Goal: Information Seeking & Learning: Find specific fact

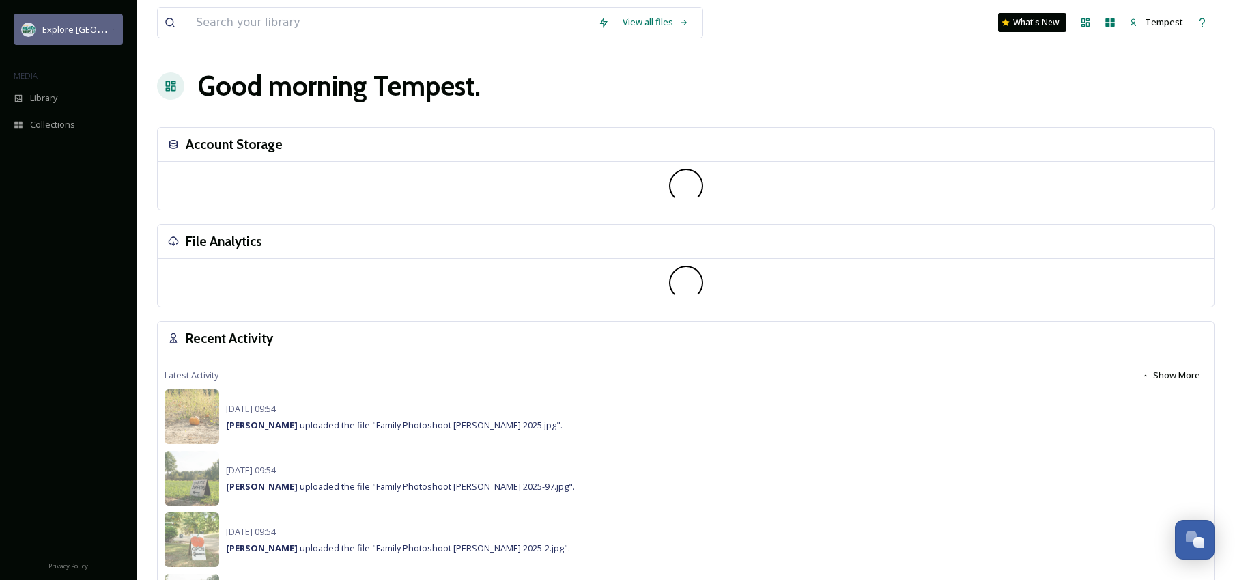
click at [91, 33] on span "Explore [GEOGRAPHIC_DATA][PERSON_NAME]" at bounding box center [136, 29] width 188 height 13
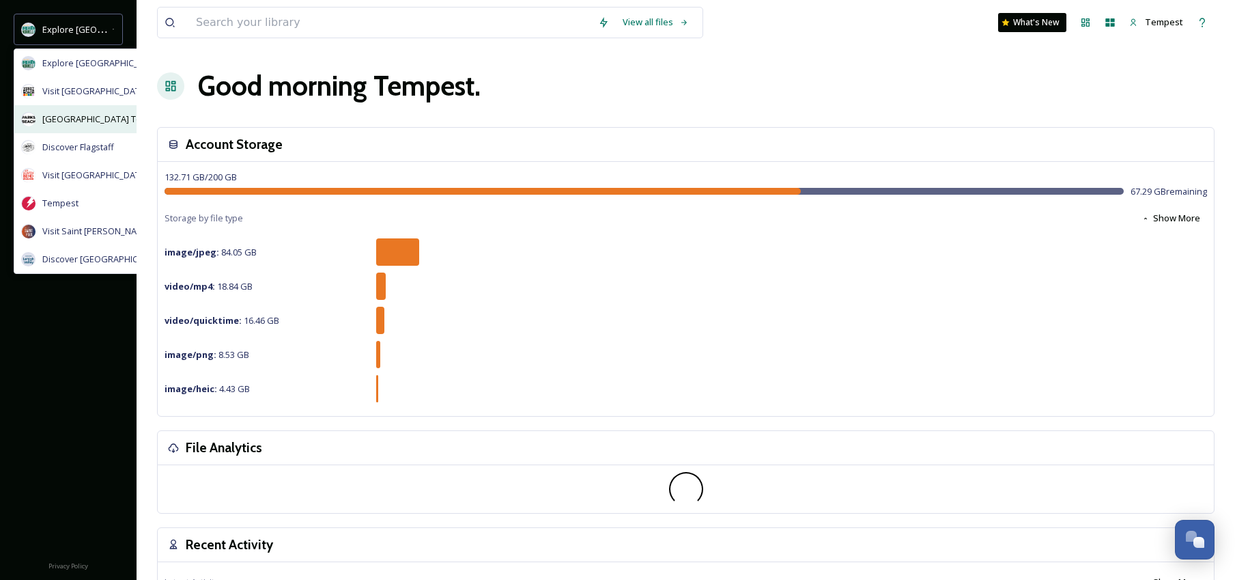
click at [107, 121] on span "Parksville Qualicum Beach Tourism" at bounding box center [103, 119] width 122 height 13
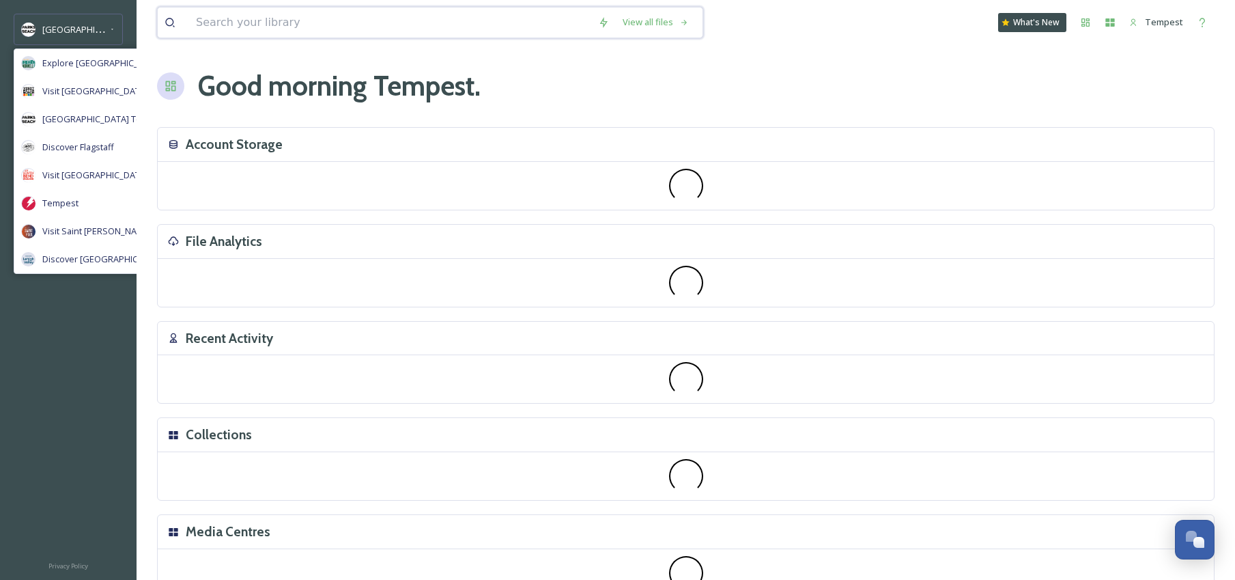
click at [300, 21] on input at bounding box center [390, 23] width 402 height 30
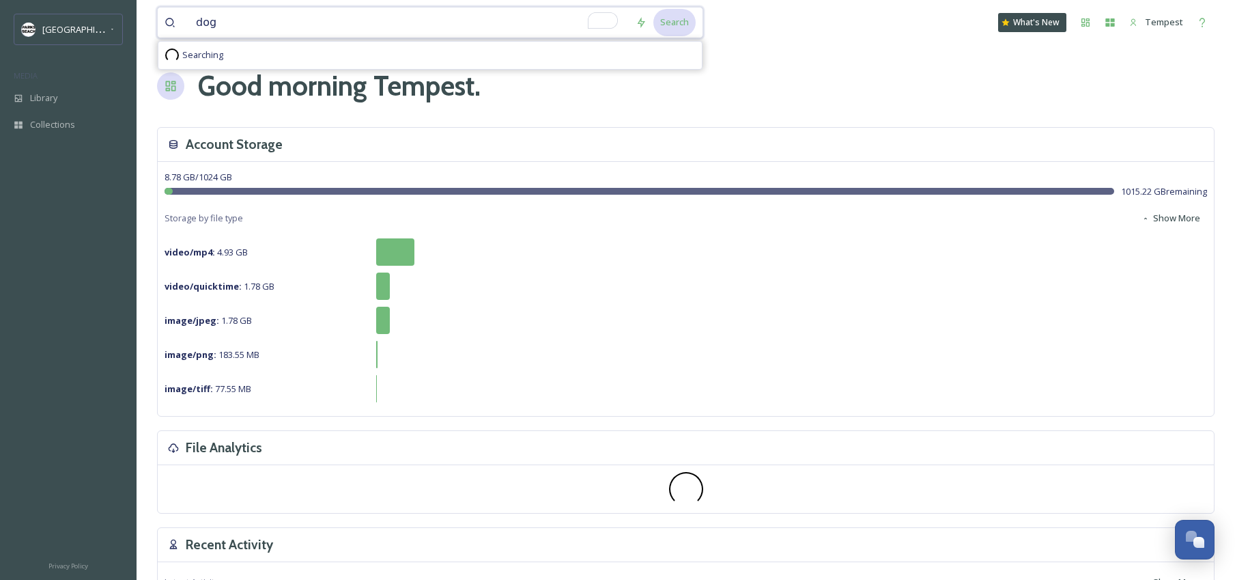
type input "dog"
click at [677, 25] on div "Search" at bounding box center [674, 22] width 42 height 27
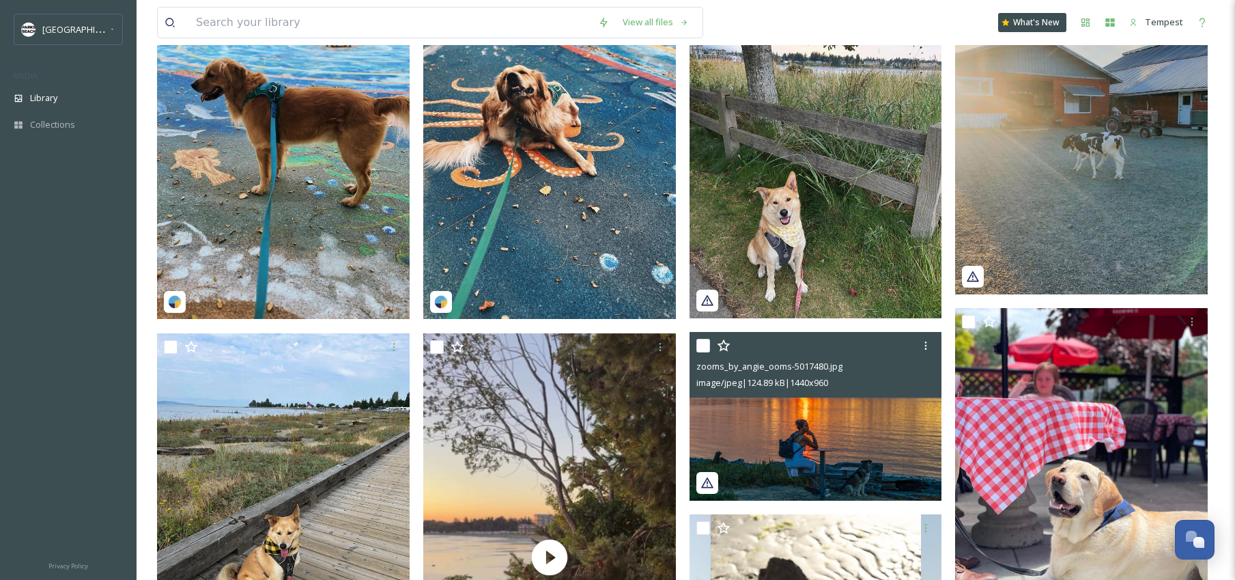
scroll to position [184, 0]
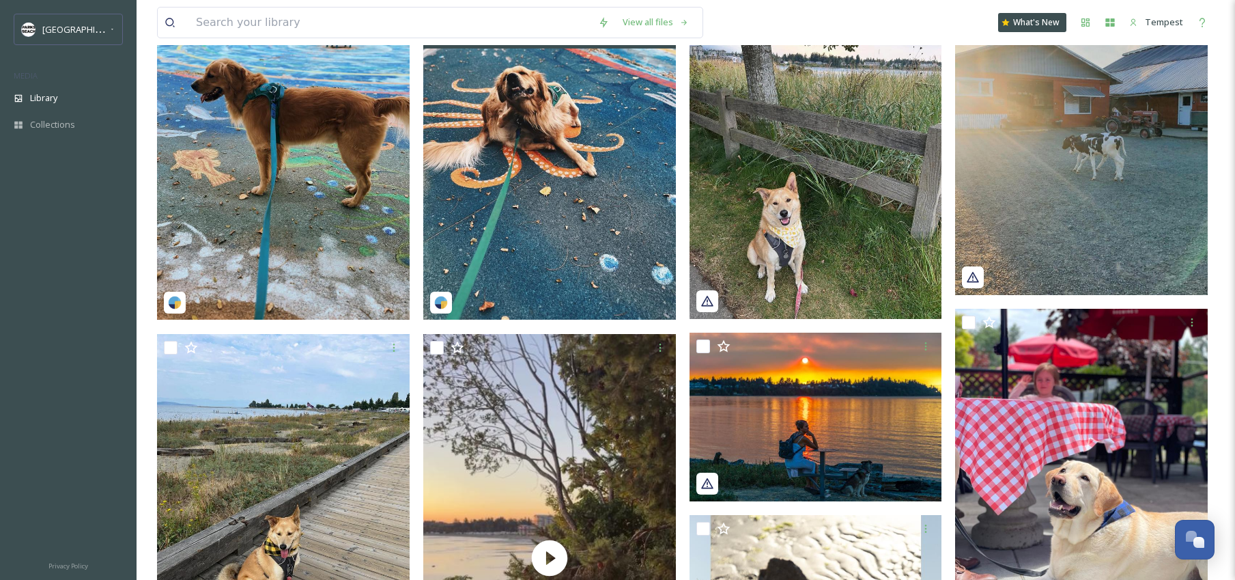
click at [526, 231] on img at bounding box center [549, 151] width 253 height 337
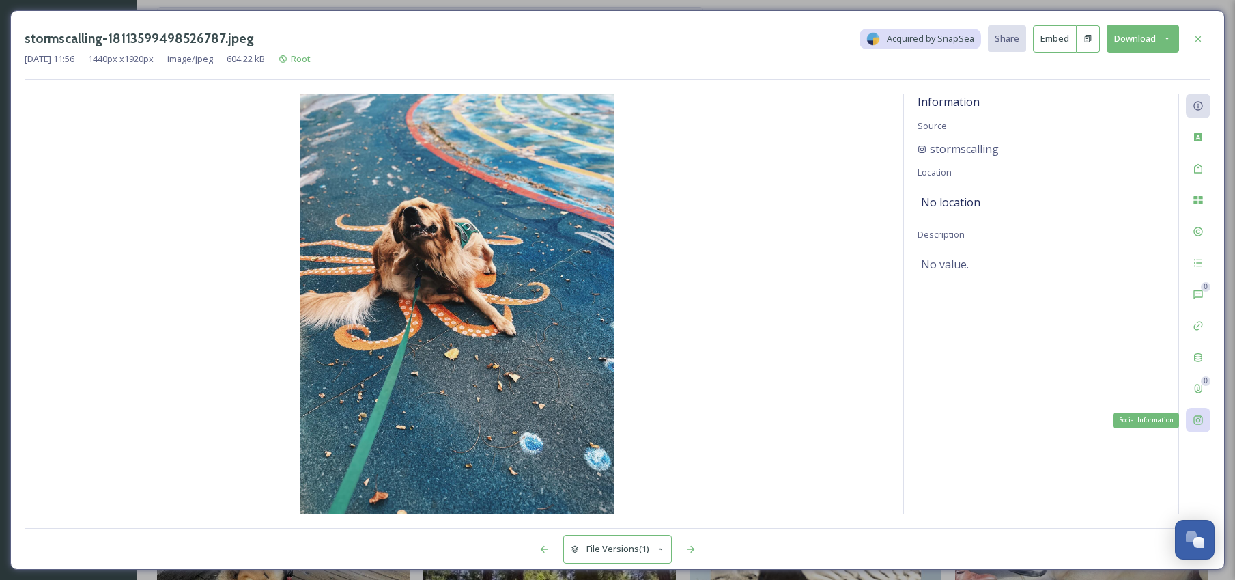
click at [1198, 422] on icon at bounding box center [1197, 420] width 9 height 9
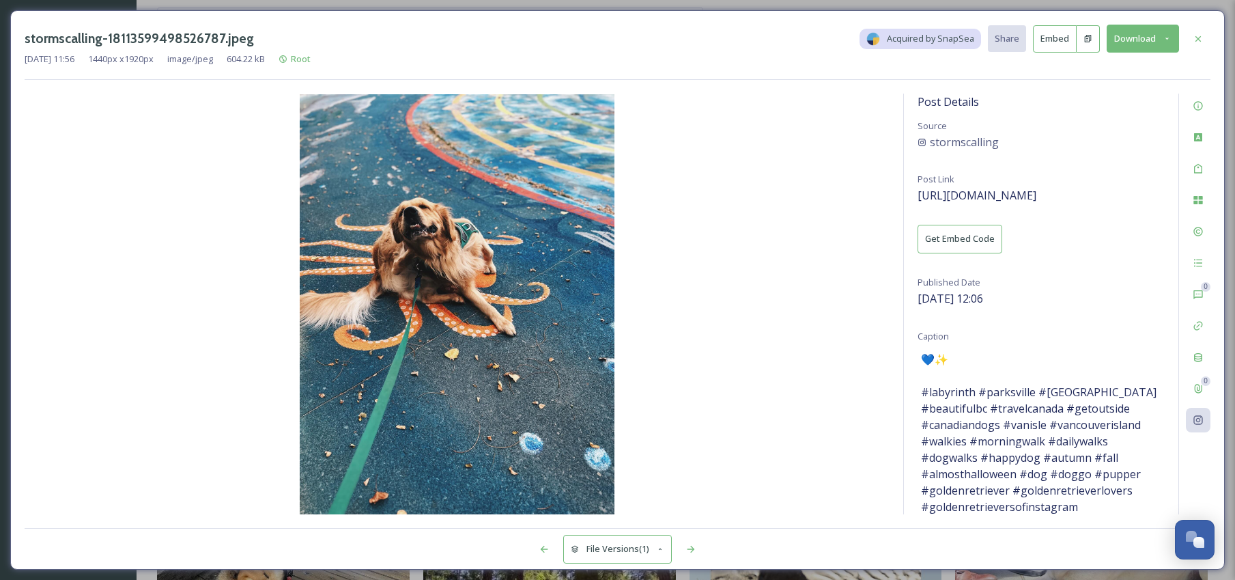
click at [763, 339] on img at bounding box center [457, 304] width 865 height 420
click at [1199, 40] on icon at bounding box center [1198, 38] width 11 height 11
